Goal: Find contact information: Find contact information

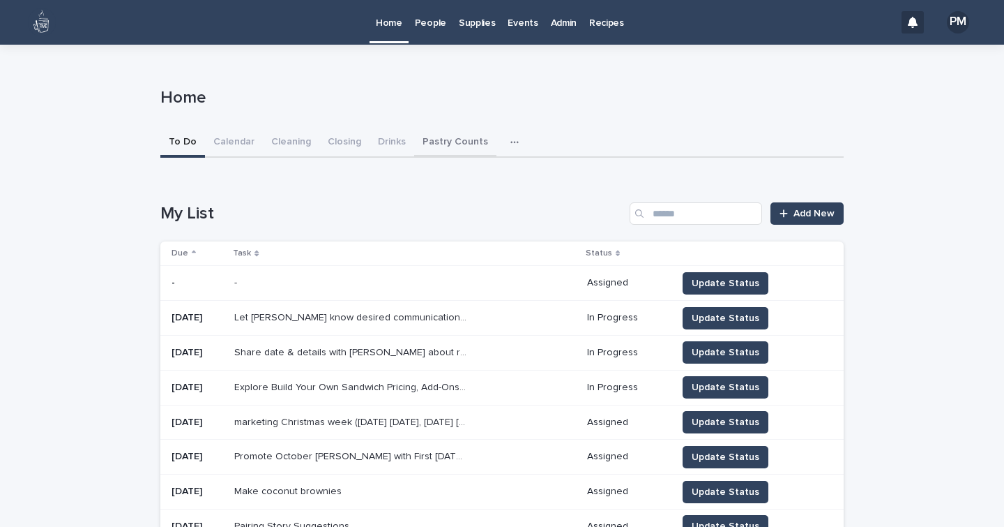
click at [425, 143] on button "Pastry Counts" at bounding box center [455, 142] width 82 height 29
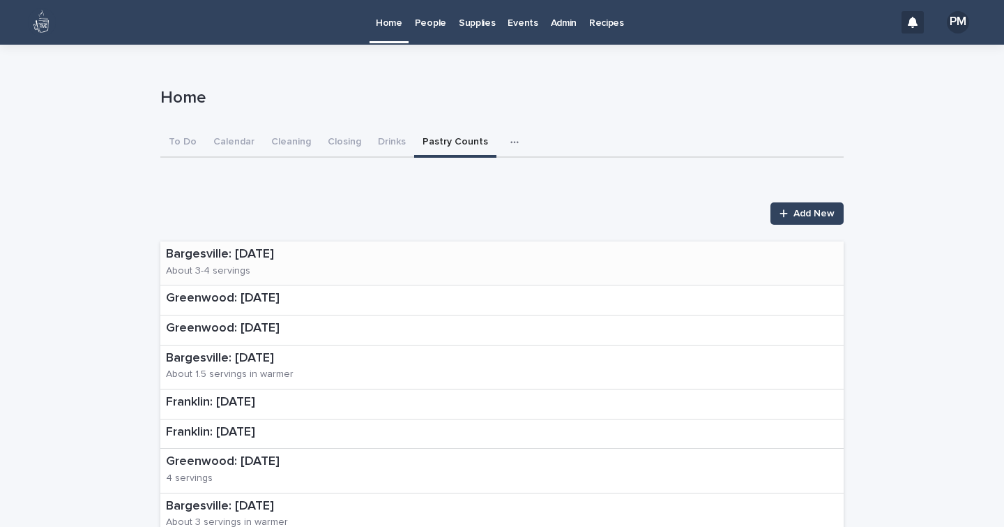
click at [191, 254] on p "Bargesville: [DATE]" at bounding box center [262, 254] width 193 height 15
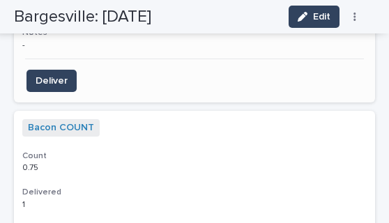
scroll to position [1456, 0]
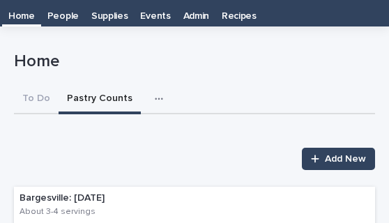
scroll to position [167, 0]
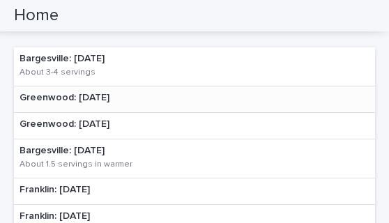
click at [100, 98] on p "Greenwood: [DATE]" at bounding box center [65, 98] width 90 height 12
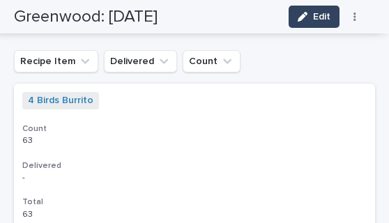
scroll to position [783, 0]
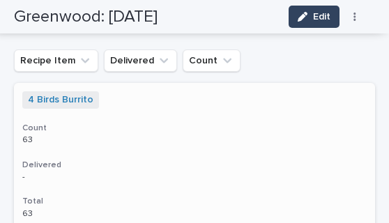
click at [220, 142] on p "63 63" at bounding box center [194, 140] width 345 height 10
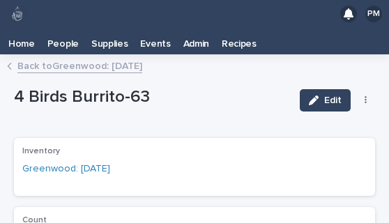
scroll to position [179, 0]
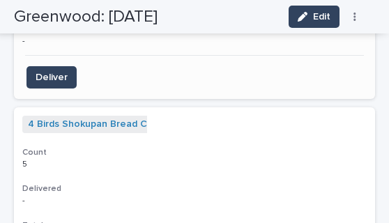
scroll to position [1226, 0]
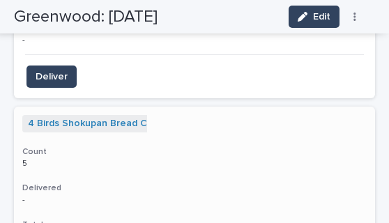
click at [322, 152] on h3 "Count" at bounding box center [194, 151] width 345 height 11
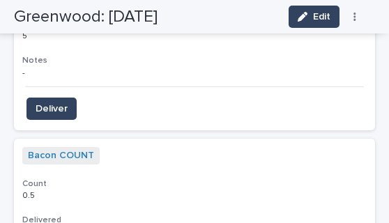
scroll to position [1428, 0]
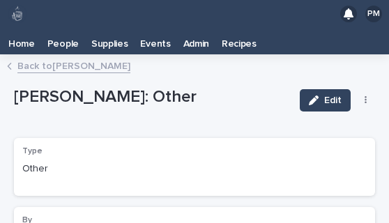
click at [20, 38] on p "Home" at bounding box center [21, 39] width 27 height 22
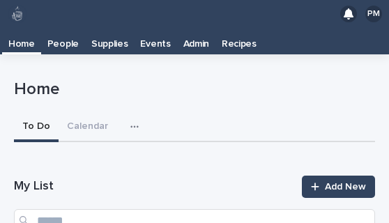
click at [133, 123] on icon "button" at bounding box center [134, 127] width 8 height 10
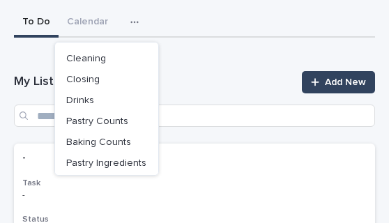
scroll to position [105, 0]
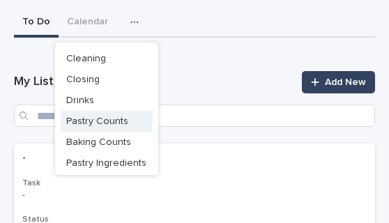
click at [103, 115] on button "Pastry Counts" at bounding box center [107, 121] width 92 height 21
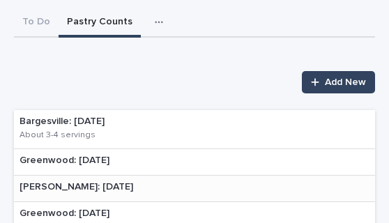
click at [93, 188] on div "[PERSON_NAME]: [DATE]" at bounding box center [76, 189] width 125 height 26
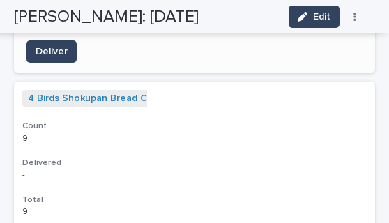
scroll to position [1275, 0]
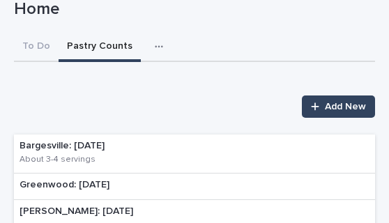
scroll to position [81, 0]
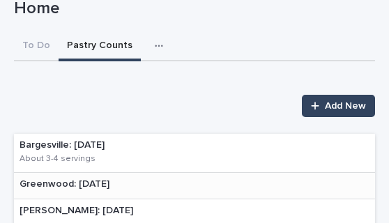
click at [112, 176] on div "Greenwood: [DATE]" at bounding box center [64, 186] width 101 height 26
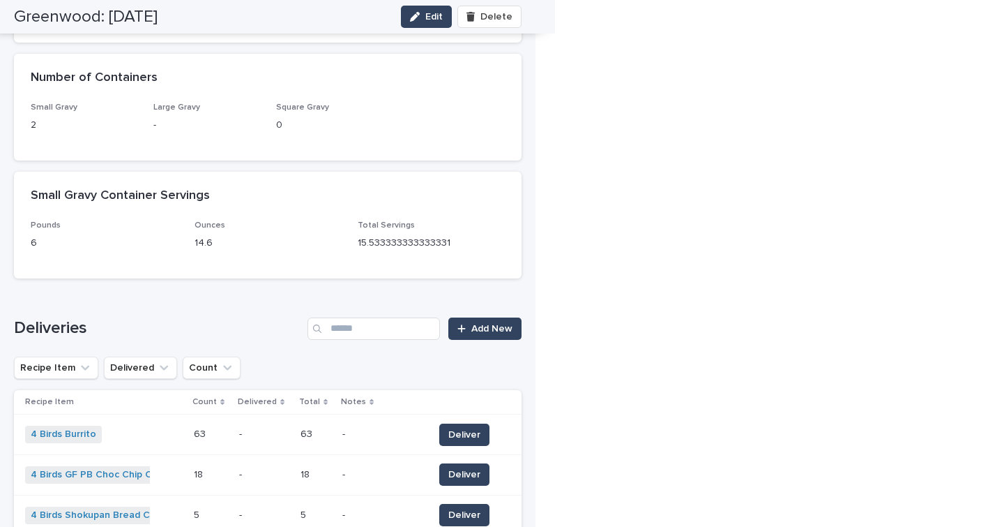
scroll to position [236, 0]
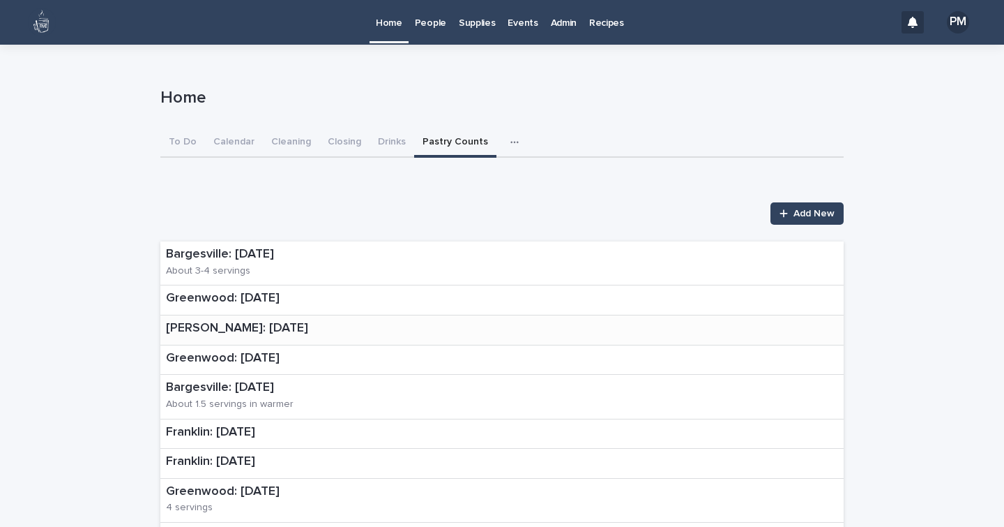
click at [244, 331] on p "[PERSON_NAME]: [DATE]" at bounding box center [237, 328] width 142 height 15
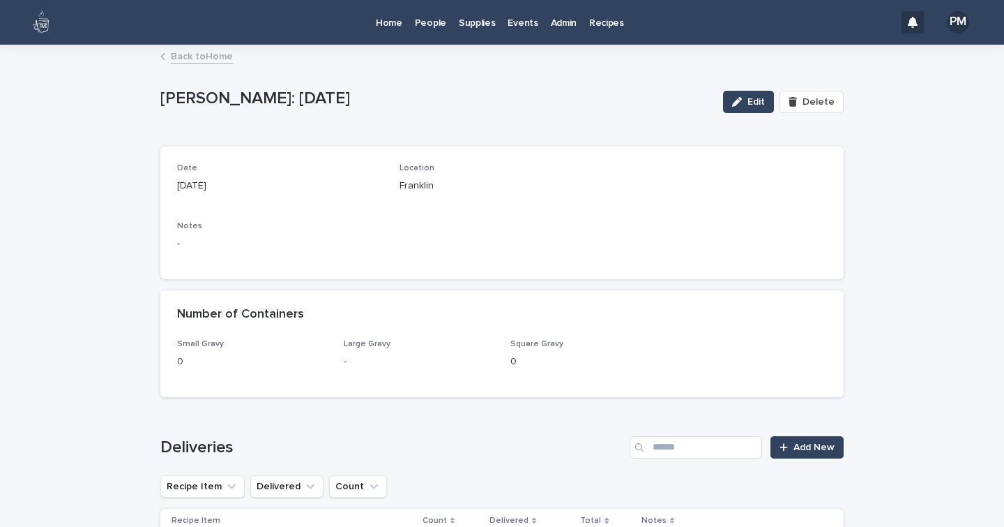
click at [427, 27] on p "People" at bounding box center [430, 14] width 31 height 29
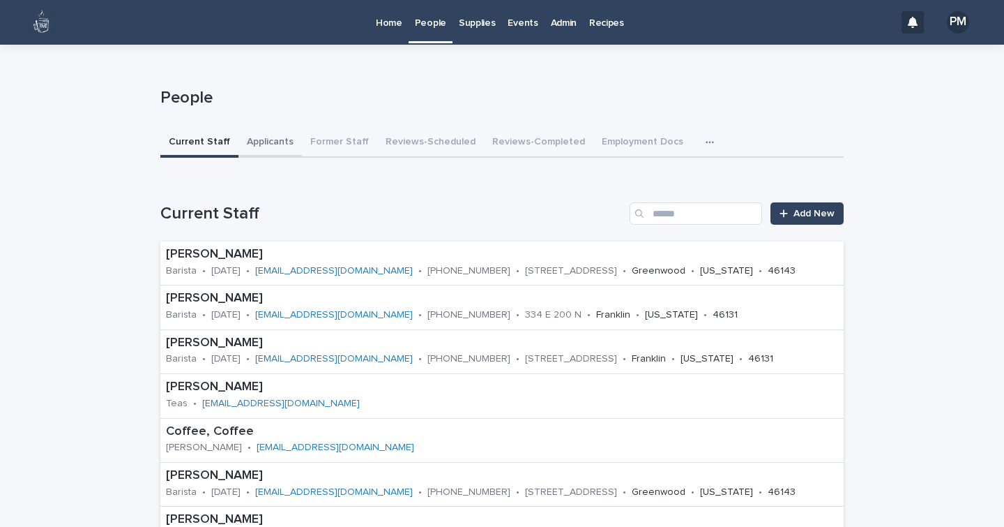
click at [268, 144] on button "Applicants" at bounding box center [270, 142] width 63 height 29
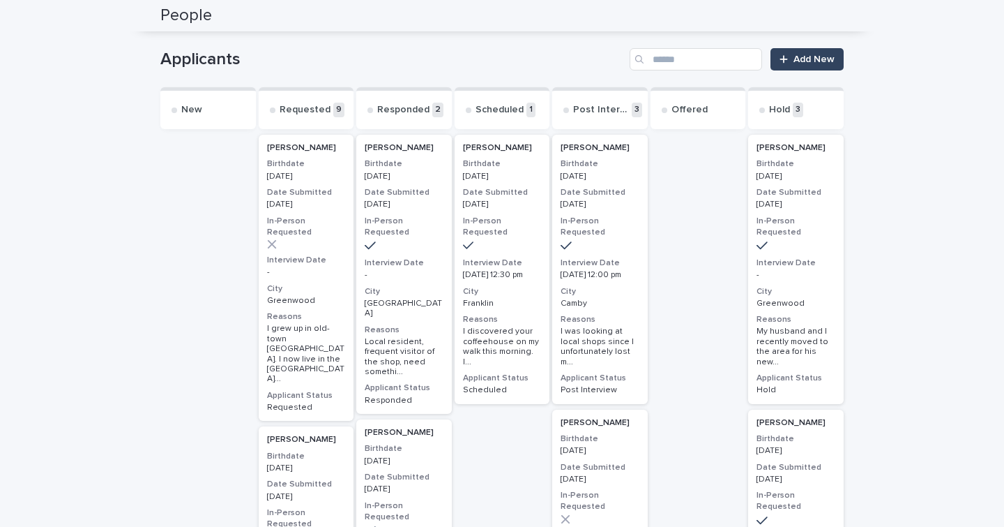
scroll to position [153, 0]
click at [618, 283] on div "[PERSON_NAME] Birthdate [DEMOGRAPHIC_DATA] Date Submitted [DATE] In-Person Requ…" at bounding box center [600, 269] width 96 height 269
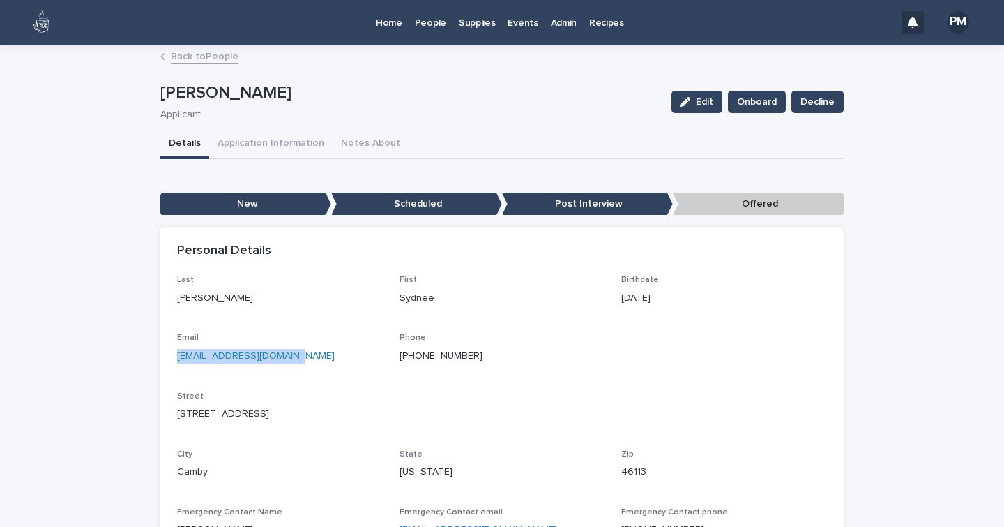
drag, startPoint x: 300, startPoint y: 341, endPoint x: 285, endPoint y: 367, distance: 30.0
click at [285, 367] on div "Email [EMAIL_ADDRESS][DOMAIN_NAME]" at bounding box center [280, 353] width 206 height 41
click at [271, 362] on p "[EMAIL_ADDRESS][DOMAIN_NAME]" at bounding box center [280, 356] width 206 height 15
drag, startPoint x: 291, startPoint y: 352, endPoint x: 164, endPoint y: 354, distance: 127.0
click at [164, 354] on div "Last [PERSON_NAME] First Sydnee Birthdate [DEMOGRAPHIC_DATA] Email [EMAIL_ADDRE…" at bounding box center [502, 420] width 684 height 290
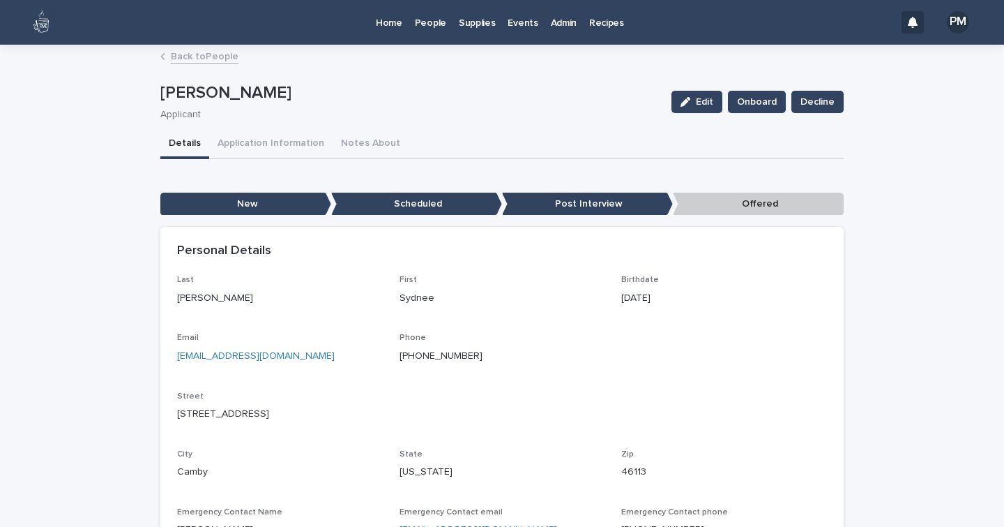
click at [220, 324] on div "Last [PERSON_NAME] First Sydnee Birthdate [DEMOGRAPHIC_DATA] Email [EMAIL_ADDRE…" at bounding box center [502, 411] width 650 height 273
drag, startPoint x: 292, startPoint y: 352, endPoint x: 169, endPoint y: 367, distance: 123.6
click at [169, 367] on div "Last [PERSON_NAME] First Sydnee Birthdate [DEMOGRAPHIC_DATA] Email [EMAIL_ADDRE…" at bounding box center [502, 420] width 684 height 290
click at [197, 356] on link "[EMAIL_ADDRESS][DOMAIN_NAME]" at bounding box center [256, 356] width 158 height 10
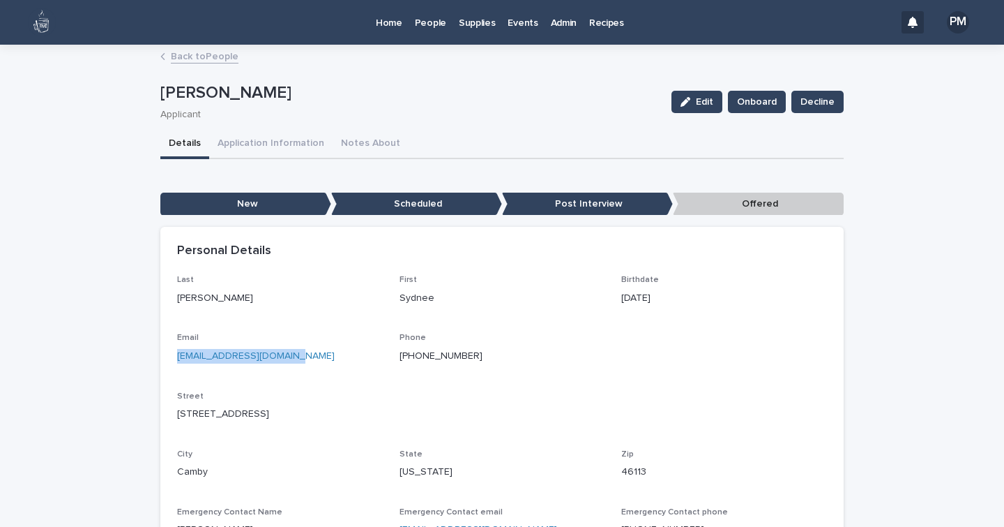
copy link "[EMAIL_ADDRESS][DOMAIN_NAME]"
